Goal: Information Seeking & Learning: Find specific fact

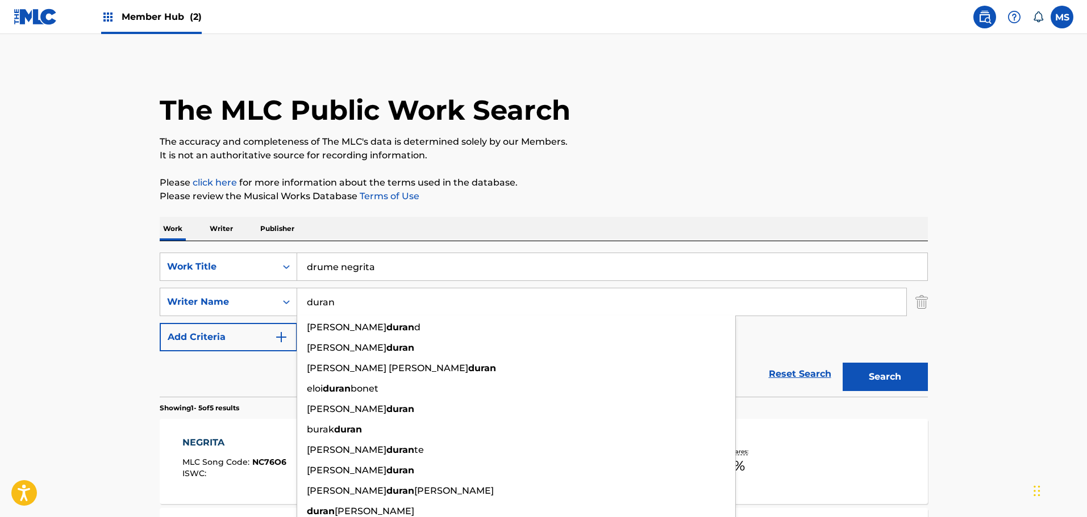
scroll to position [114, 0]
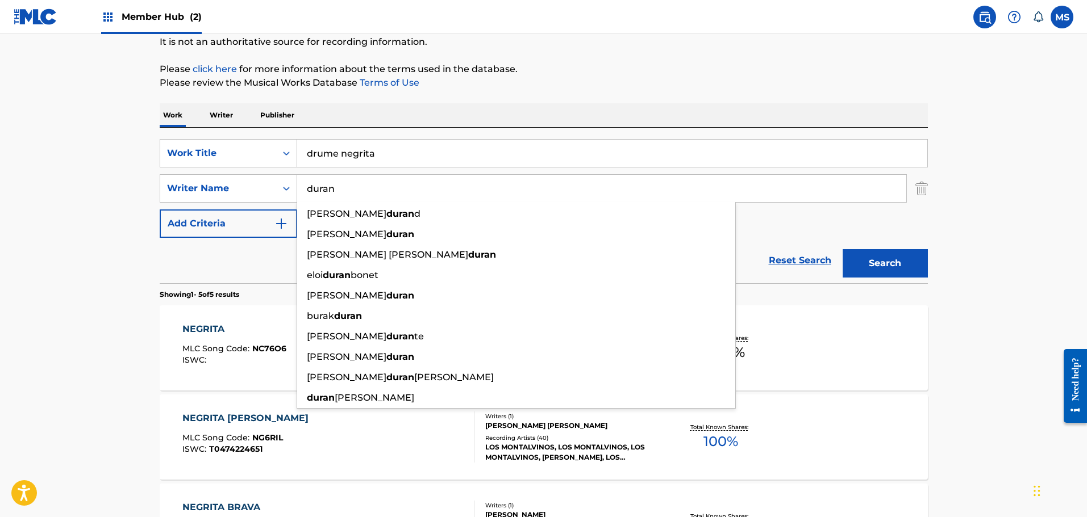
click at [500, 150] on input "drume negrita" at bounding box center [612, 153] width 630 height 27
drag, startPoint x: 0, startPoint y: 0, endPoint x: 499, endPoint y: 151, distance: 521.4
click at [499, 151] on input "drume negrita" at bounding box center [612, 153] width 630 height 27
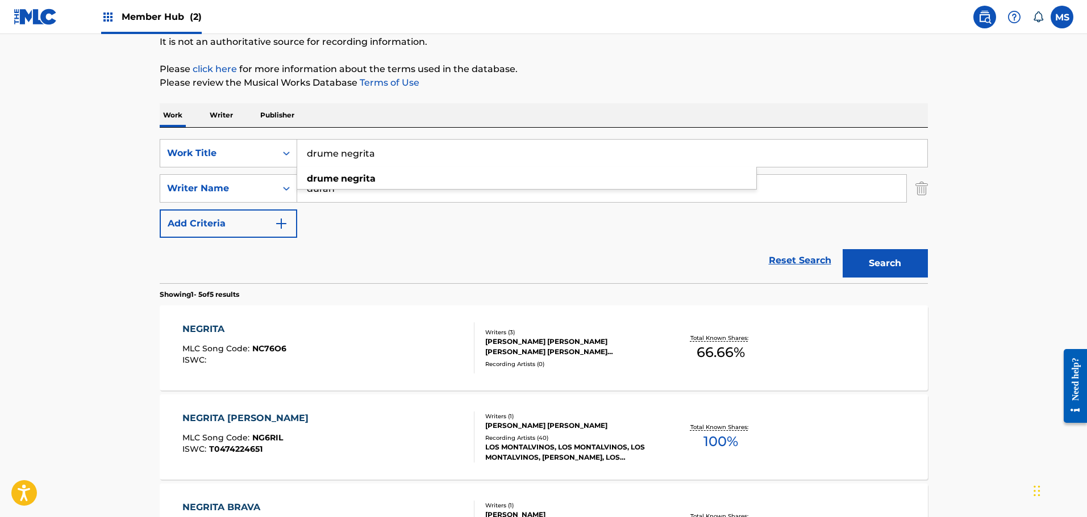
click at [499, 151] on input "drume negrita" at bounding box center [612, 153] width 630 height 27
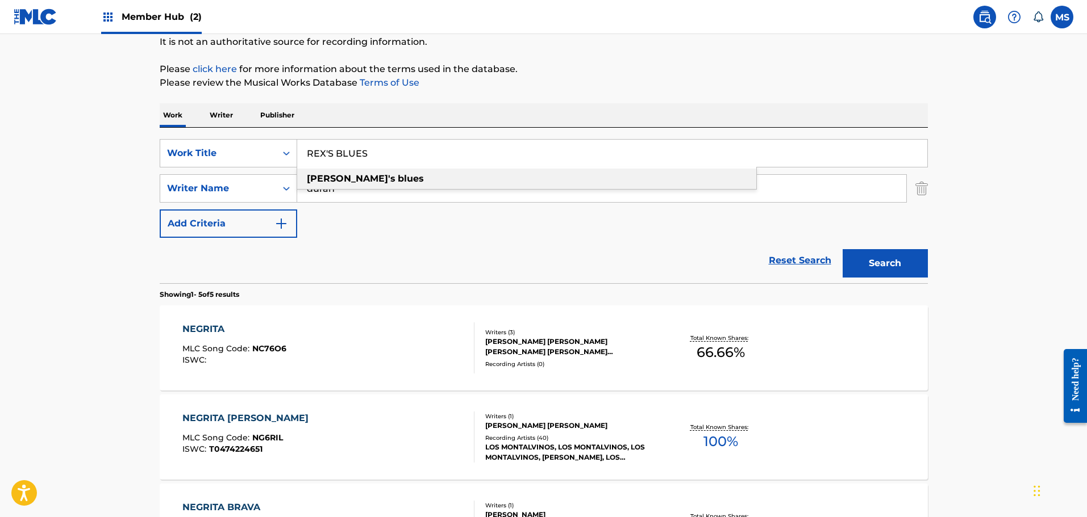
click at [481, 176] on div "[PERSON_NAME]'s blues" at bounding box center [526, 179] width 459 height 20
type input "[PERSON_NAME]'s blues"
click at [461, 189] on input "duran" at bounding box center [601, 188] width 609 height 27
click at [460, 190] on input "duran" at bounding box center [601, 188] width 609 height 27
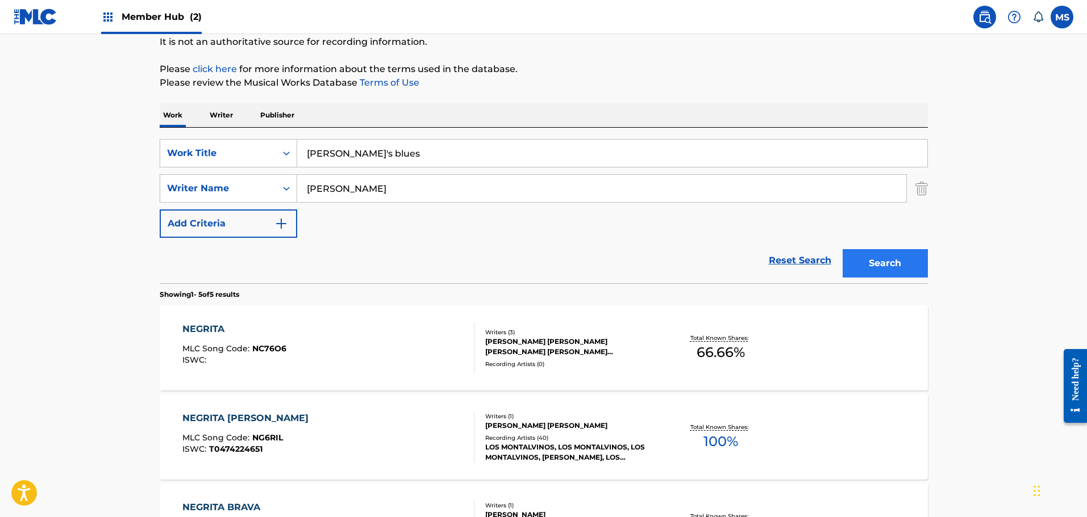
type input "[PERSON_NAME]"
click at [878, 261] on button "Search" at bounding box center [884, 263] width 85 height 28
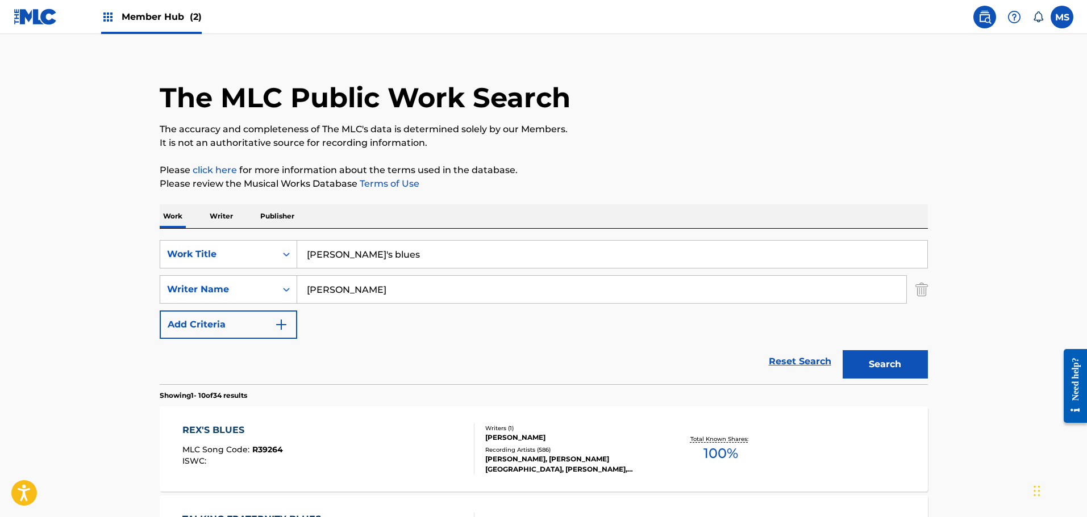
scroll to position [114, 0]
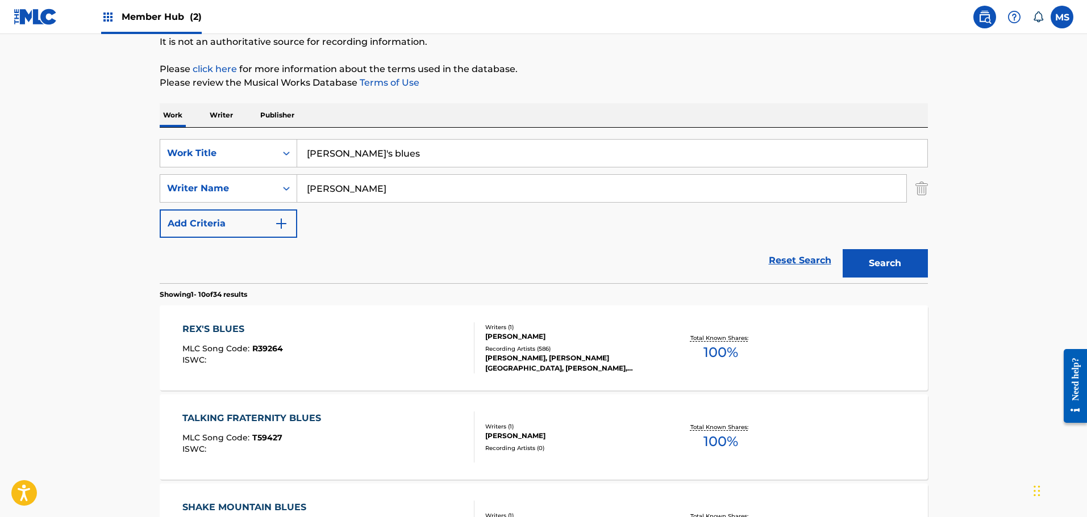
click at [279, 376] on div "REX'S BLUES MLC Song Code : R39264 ISWC : Writers ( 1 ) [PERSON_NAME] Recording…" at bounding box center [544, 348] width 768 height 85
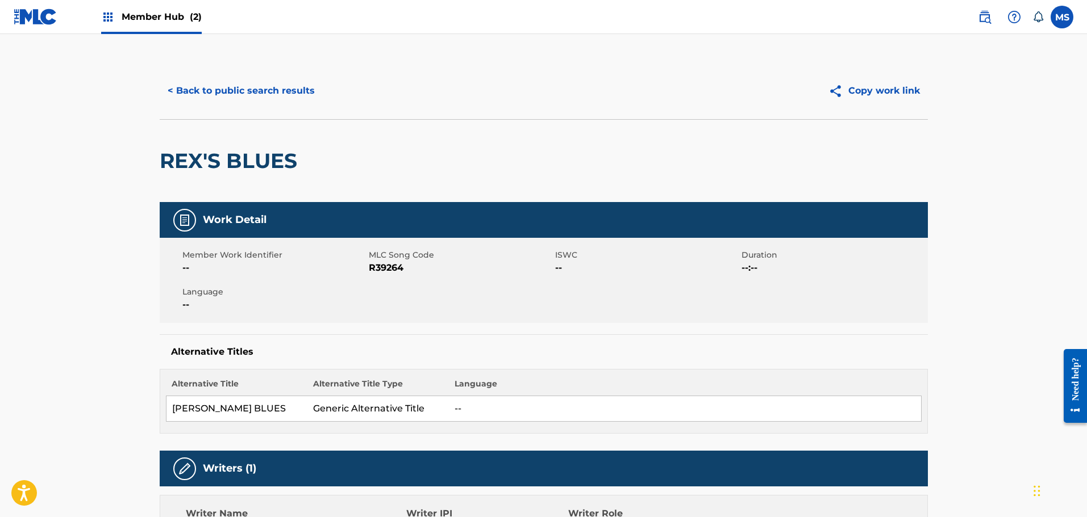
drag, startPoint x: 279, startPoint y: 87, endPoint x: 381, endPoint y: 34, distance: 114.3
click at [279, 87] on button "< Back to public search results" at bounding box center [241, 91] width 163 height 28
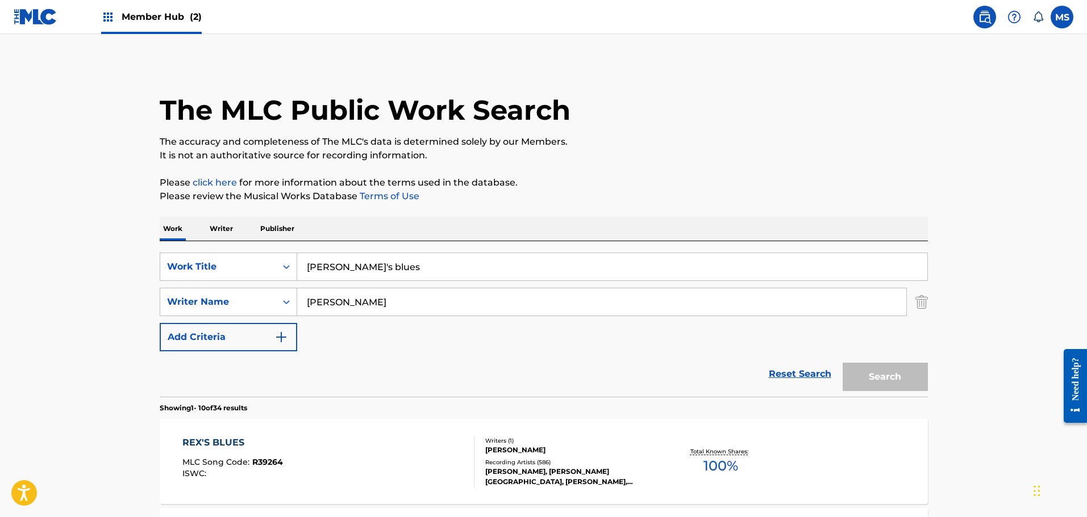
scroll to position [114, 0]
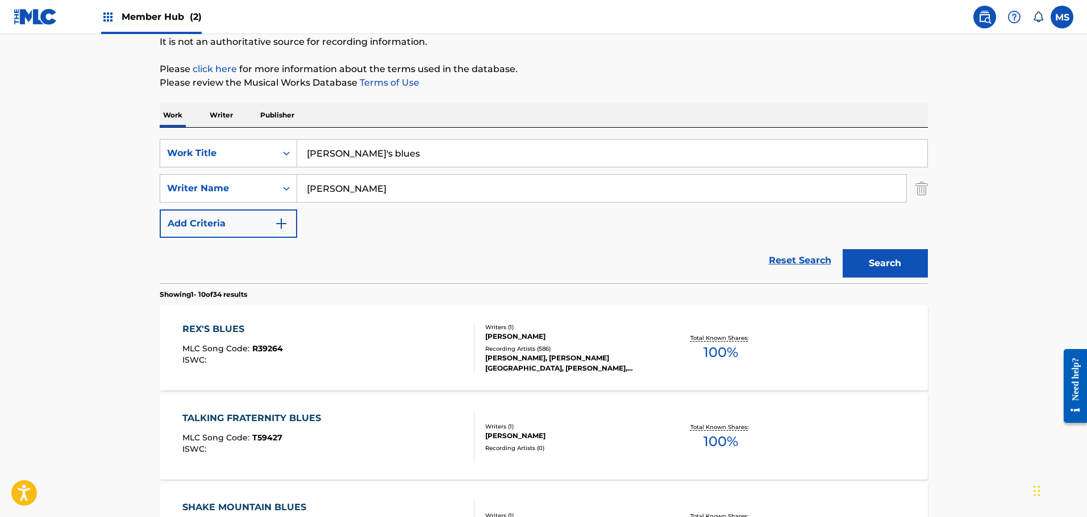
click at [454, 153] on input "[PERSON_NAME]'s blues" at bounding box center [612, 153] width 630 height 27
click at [453, 154] on input "[PERSON_NAME]'s blues" at bounding box center [612, 153] width 630 height 27
drag, startPoint x: 453, startPoint y: 154, endPoint x: 438, endPoint y: 143, distance: 18.3
click at [443, 149] on input "[PERSON_NAME]'s blues" at bounding box center [612, 153] width 630 height 27
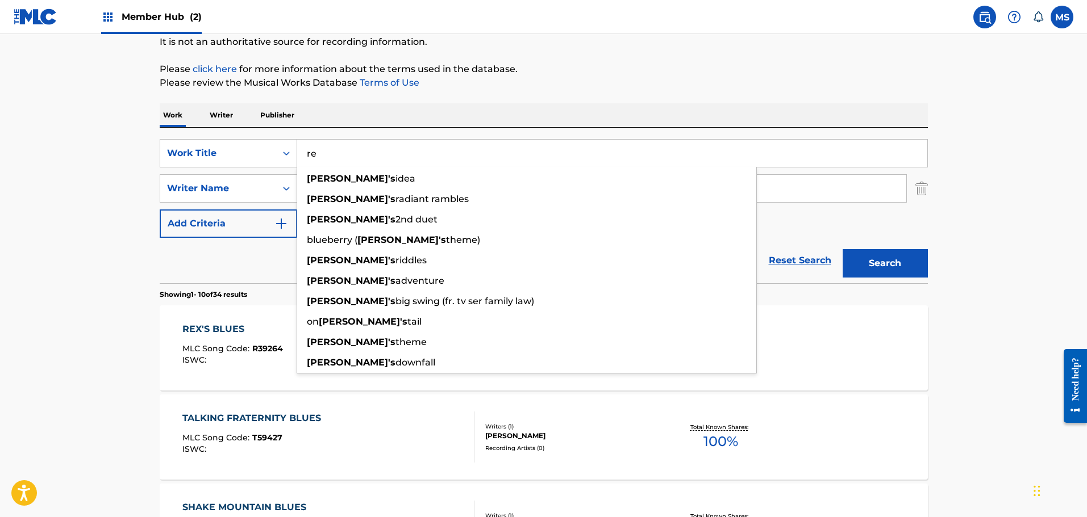
type input "r"
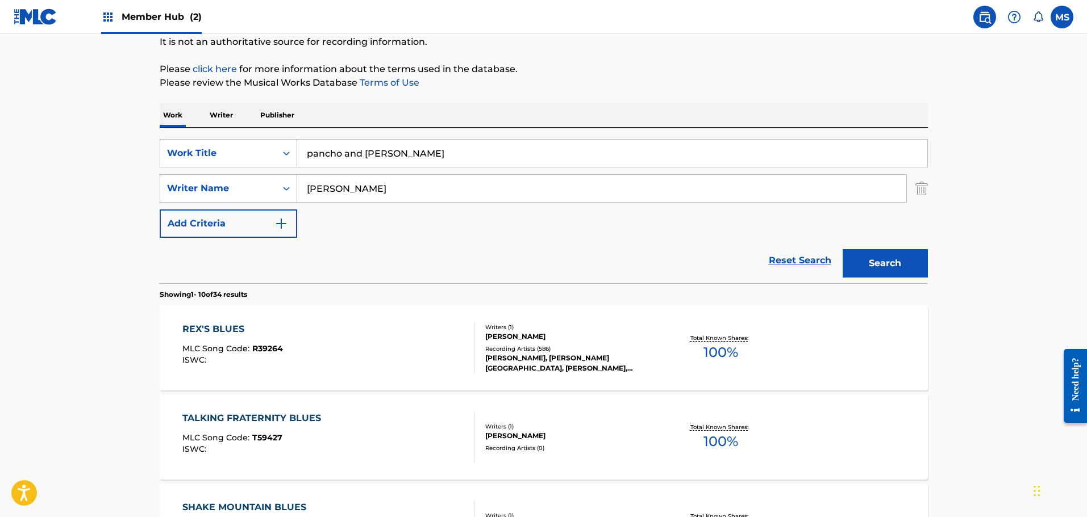
type input "pancho and [PERSON_NAME]"
click at [923, 278] on div "Search" at bounding box center [882, 260] width 91 height 45
click at [914, 266] on button "Search" at bounding box center [884, 263] width 85 height 28
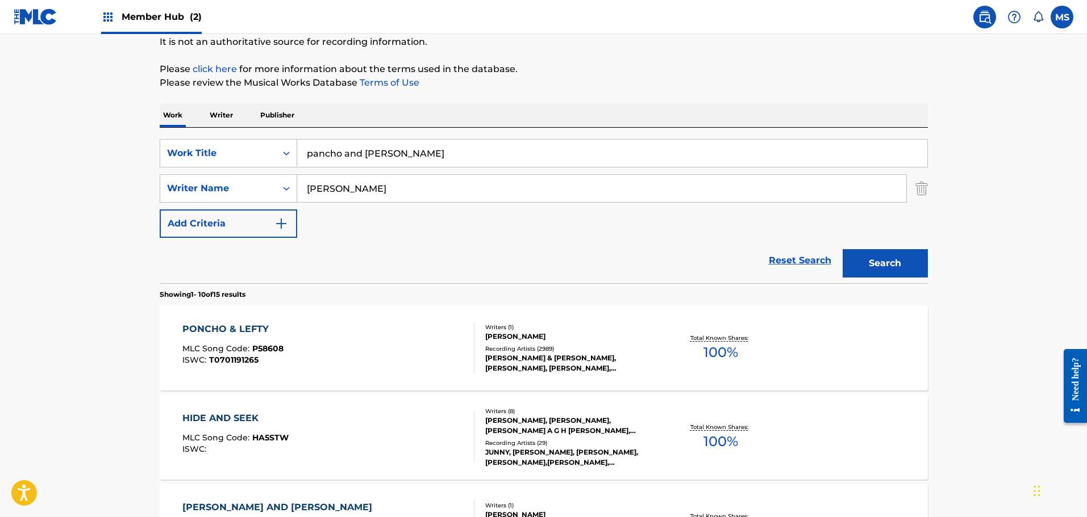
click at [417, 350] on div "PONCHO & LEFTY MLC Song Code : P58608 ISWC : T0701191265" at bounding box center [328, 348] width 292 height 51
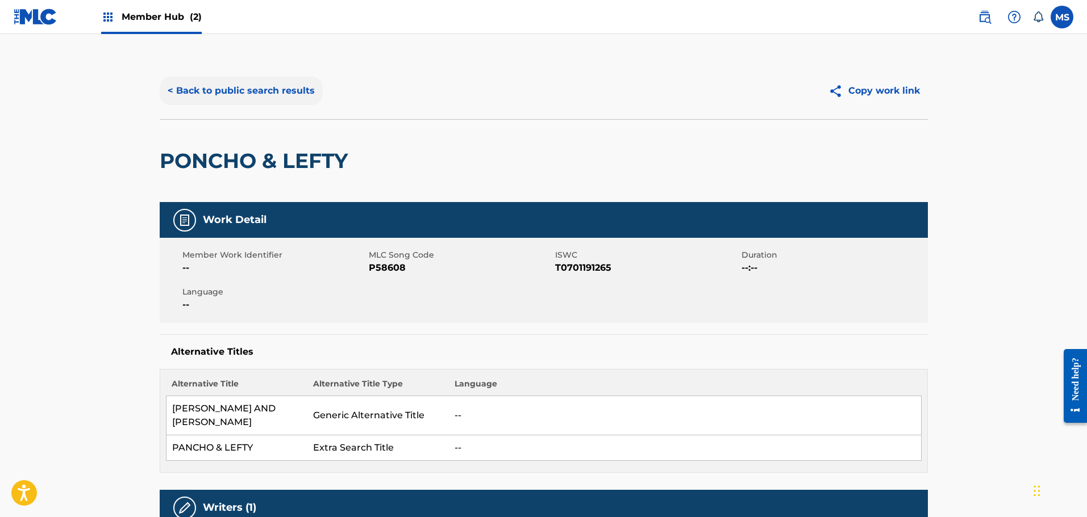
drag, startPoint x: 256, startPoint y: 74, endPoint x: 265, endPoint y: 90, distance: 18.8
click at [262, 87] on div "< Back to public search results Copy work link" at bounding box center [544, 90] width 768 height 57
click at [265, 90] on button "< Back to public search results" at bounding box center [241, 91] width 163 height 28
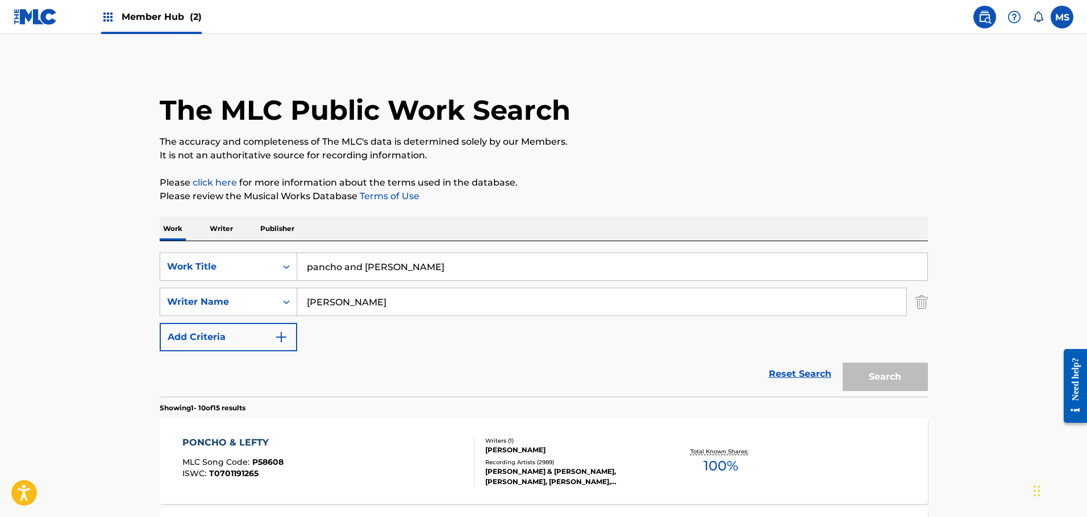
scroll to position [114, 0]
